Goal: Task Accomplishment & Management: Complete application form

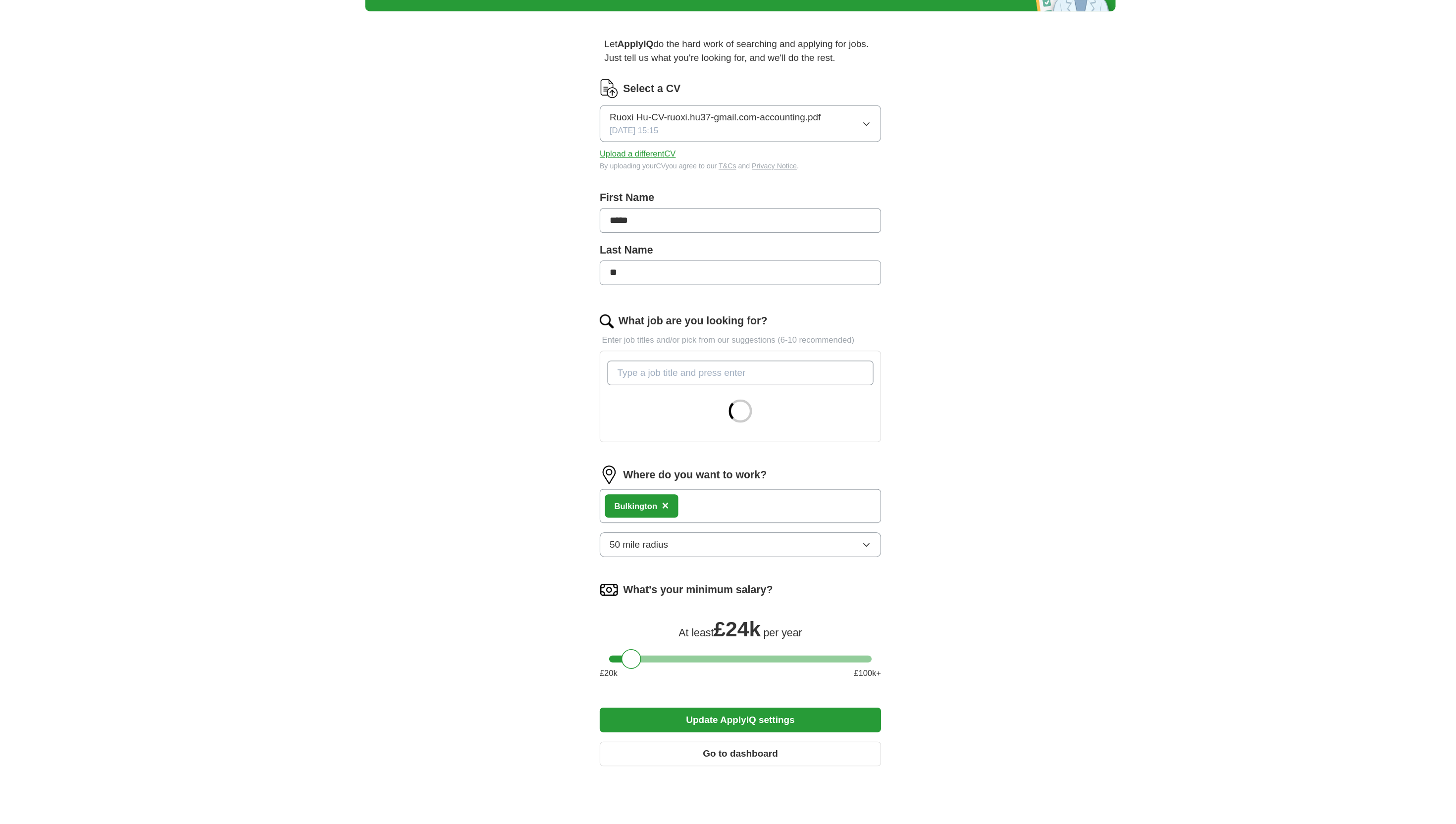
click at [698, 179] on div "Ruoxi Hu-CV-ruoxi.hu37-gmail.com-accounting.pdf [DATE] 15:15" at bounding box center [707, 173] width 178 height 22
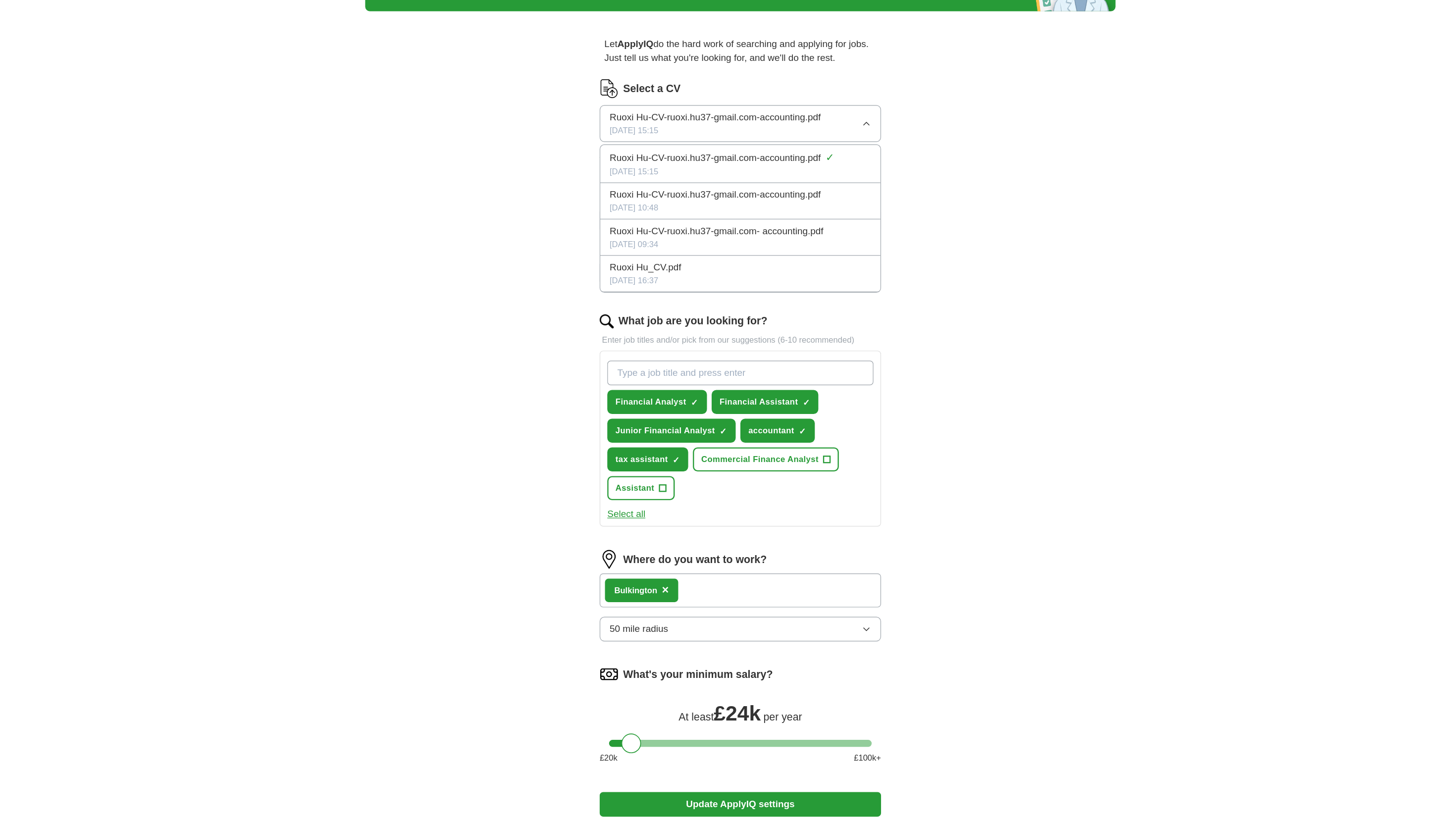
click at [719, 168] on span "Ruoxi Hu-CV-ruoxi.hu37-gmail.com-accounting.pdf" at bounding box center [707, 168] width 178 height 12
click at [740, 165] on span "Ruoxi Hu-CV-ruoxi.hu37-gmail.com-accounting.pdf" at bounding box center [707, 168] width 178 height 12
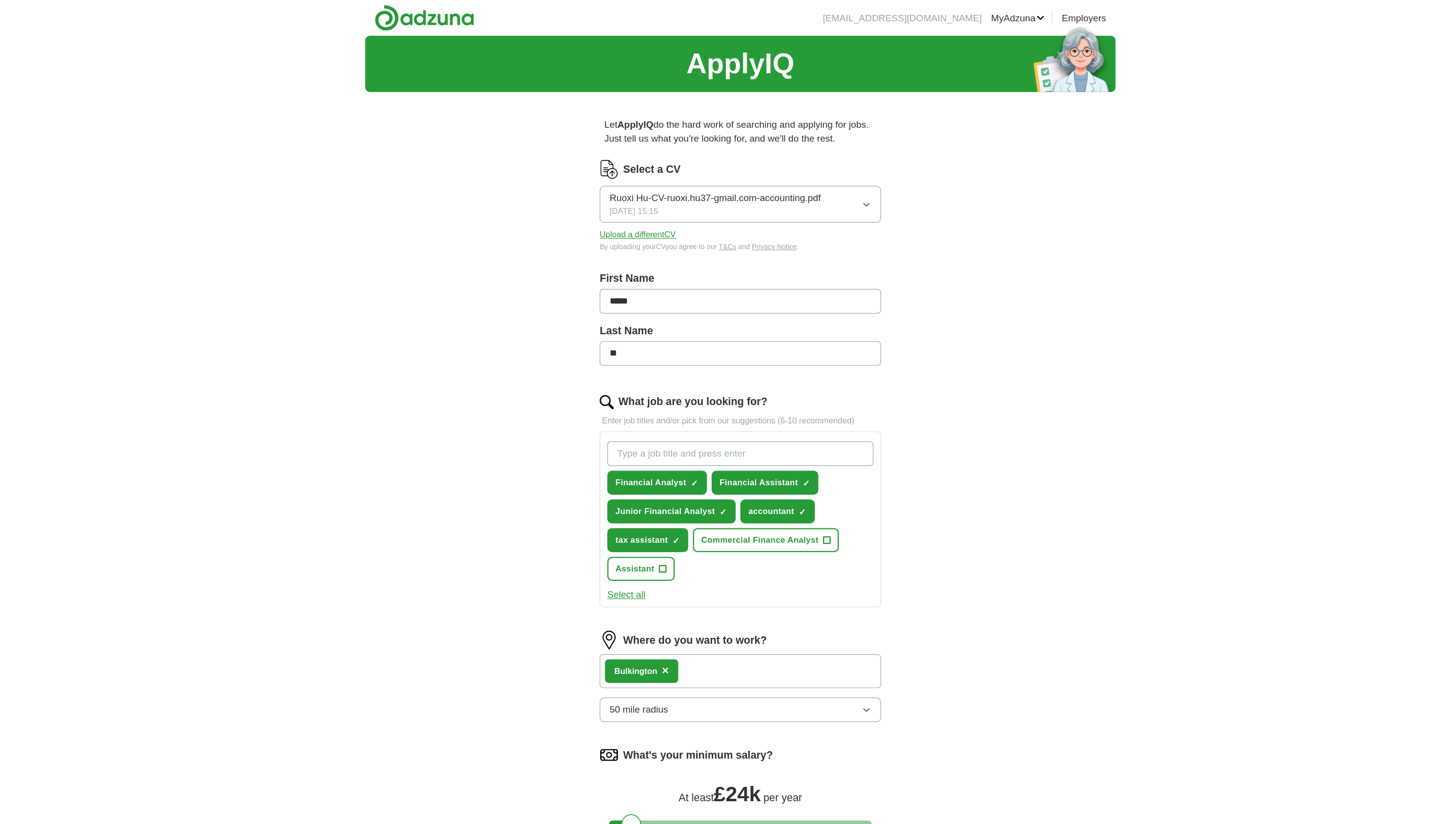
click at [637, 198] on button "Upload a different CV" at bounding box center [641, 198] width 64 height 10
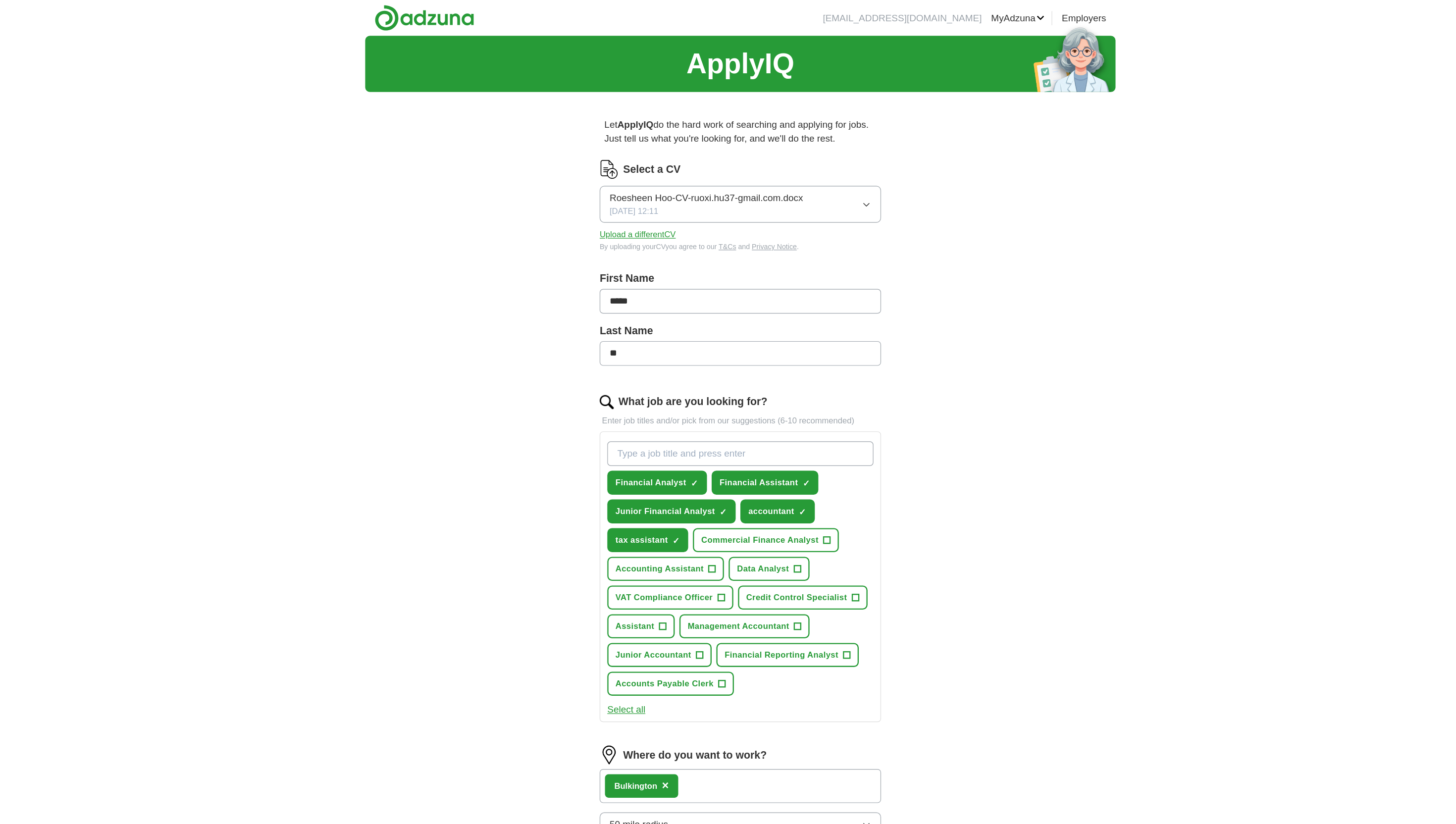
click at [656, 201] on button "Upload a different CV" at bounding box center [641, 198] width 64 height 10
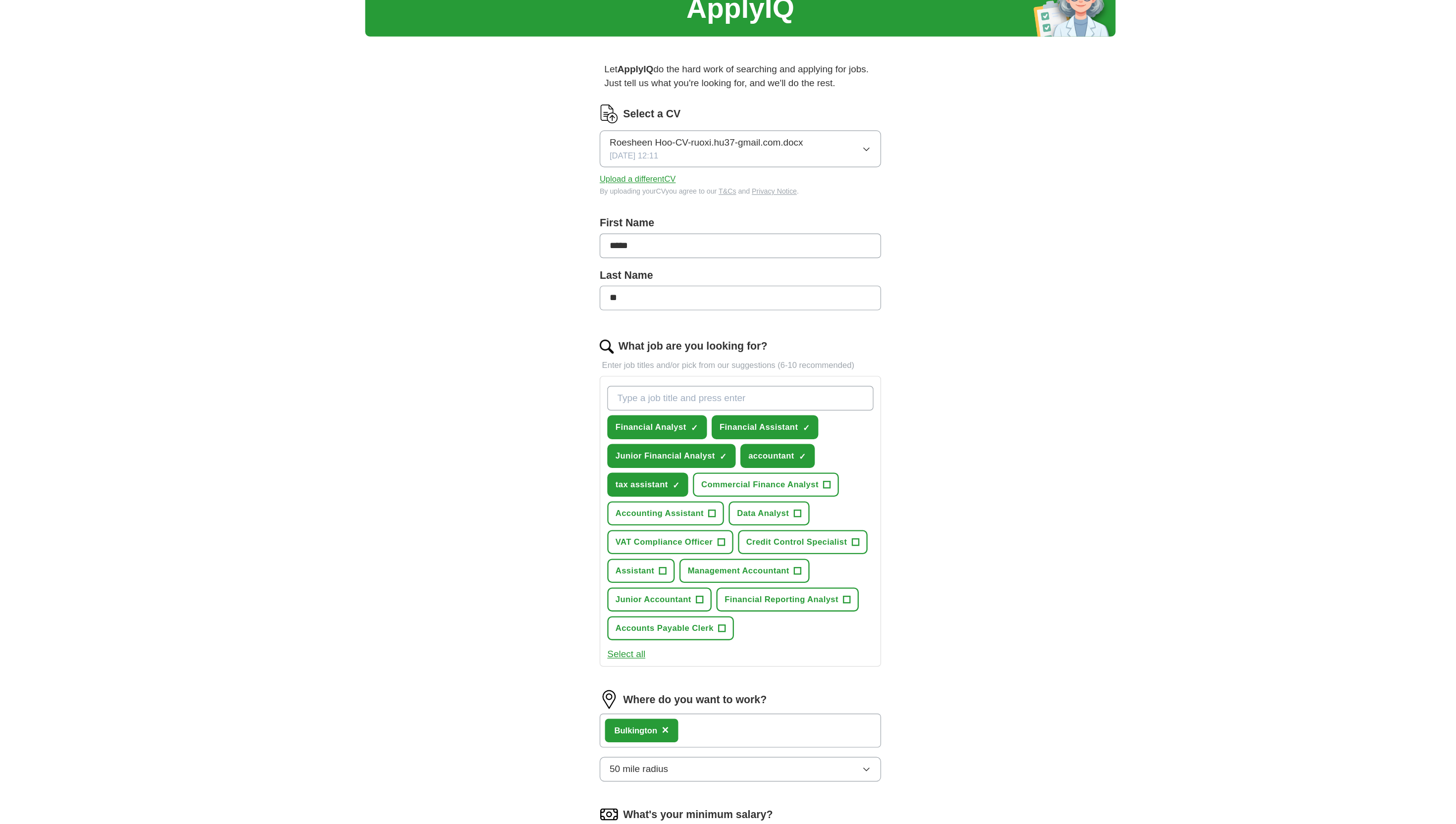
click at [670, 383] on input "What job are you looking for?" at bounding box center [728, 383] width 225 height 21
type input "data admin"
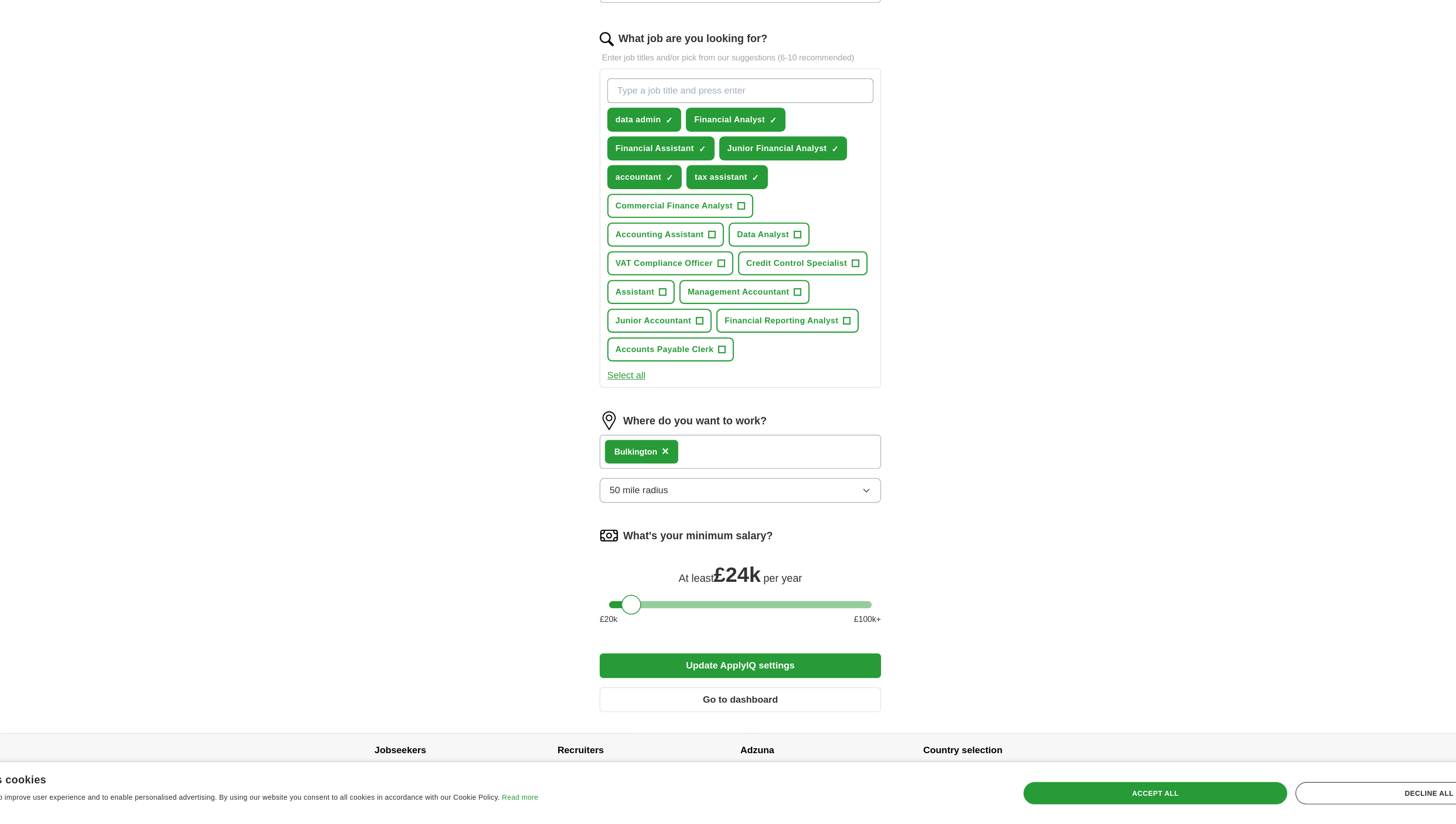
scroll to position [213, 0]
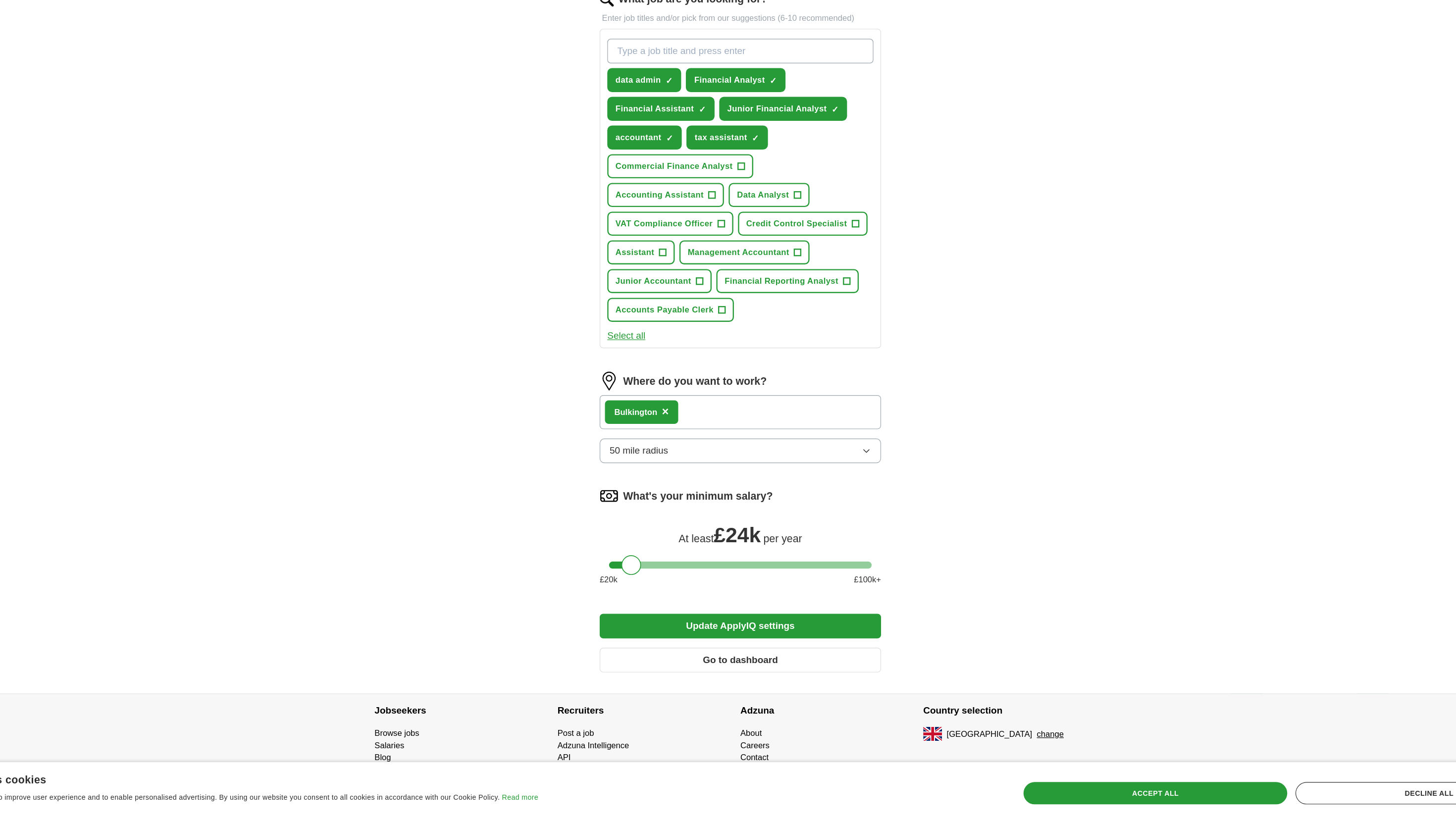
click at [681, 659] on button "Update ApplyIQ settings" at bounding box center [728, 656] width 238 height 21
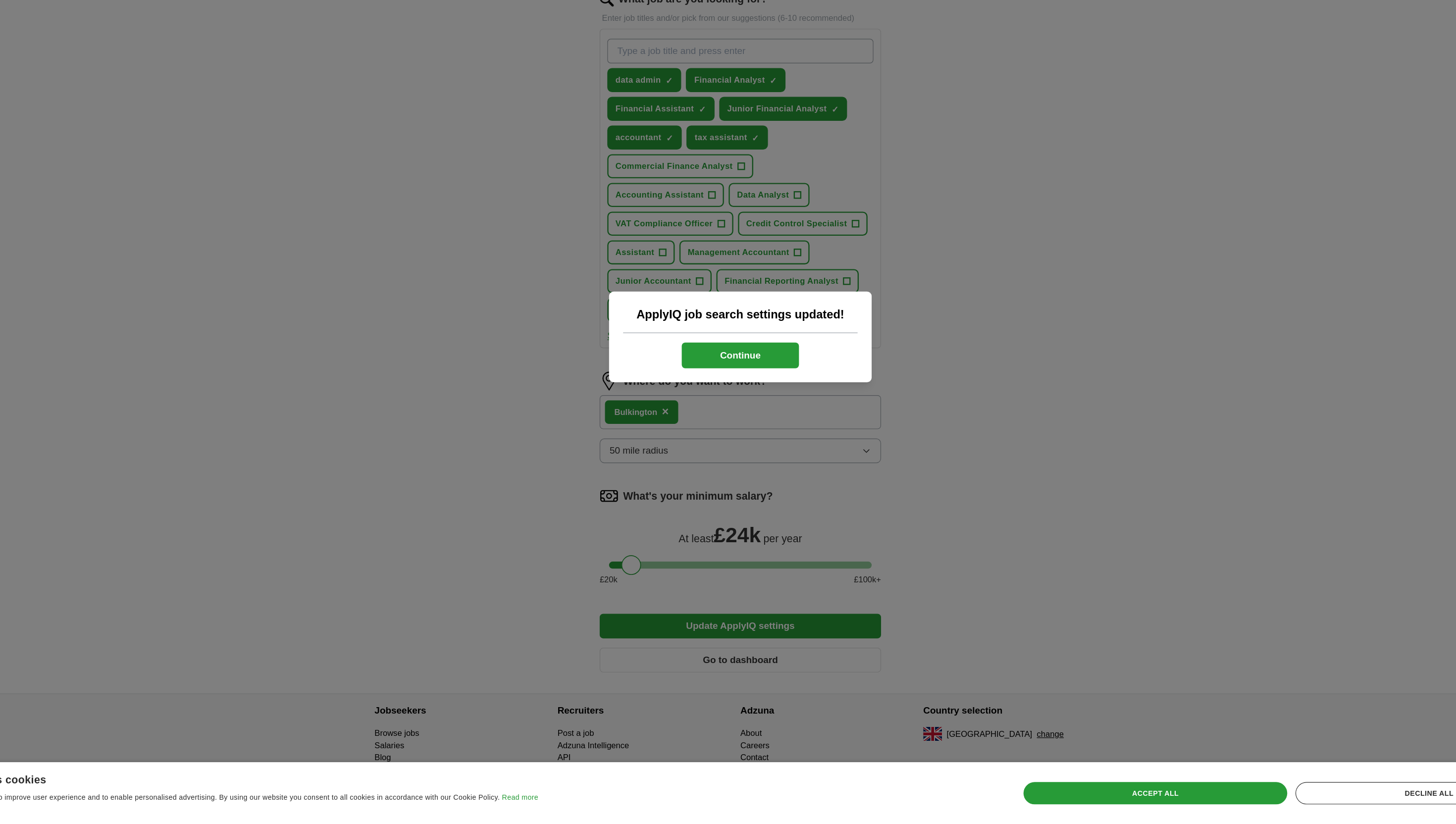
click at [724, 428] on button "Continue" at bounding box center [728, 427] width 99 height 22
